Goal: Information Seeking & Learning: Check status

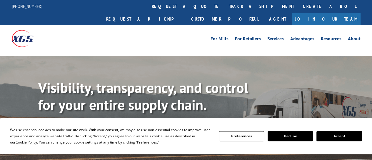
click at [225, 5] on link "track a shipment" at bounding box center [262, 6] width 74 height 13
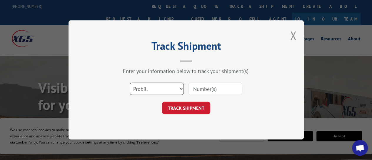
click at [156, 85] on select "Select category... Probill BOL PO" at bounding box center [157, 89] width 54 height 12
select select "bol"
click at [130, 83] on select "Select category... Probill BOL PO" at bounding box center [157, 89] width 54 height 12
click at [196, 87] on input at bounding box center [215, 89] width 54 height 12
paste input "3398387"
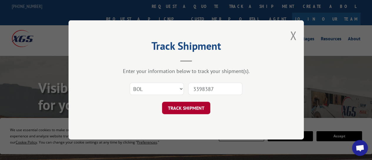
type input "3398387"
click at [192, 110] on button "TRACK SHIPMENT" at bounding box center [186, 108] width 48 height 12
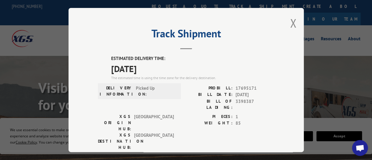
click at [255, 20] on div "Track Shipment ESTIMATED DELIVERY TIME: [DATE] The estimated time is using the …" at bounding box center [186, 80] width 235 height 144
click at [290, 23] on button "Close modal" at bounding box center [293, 23] width 6 height 16
